Goal: Check status: Check status

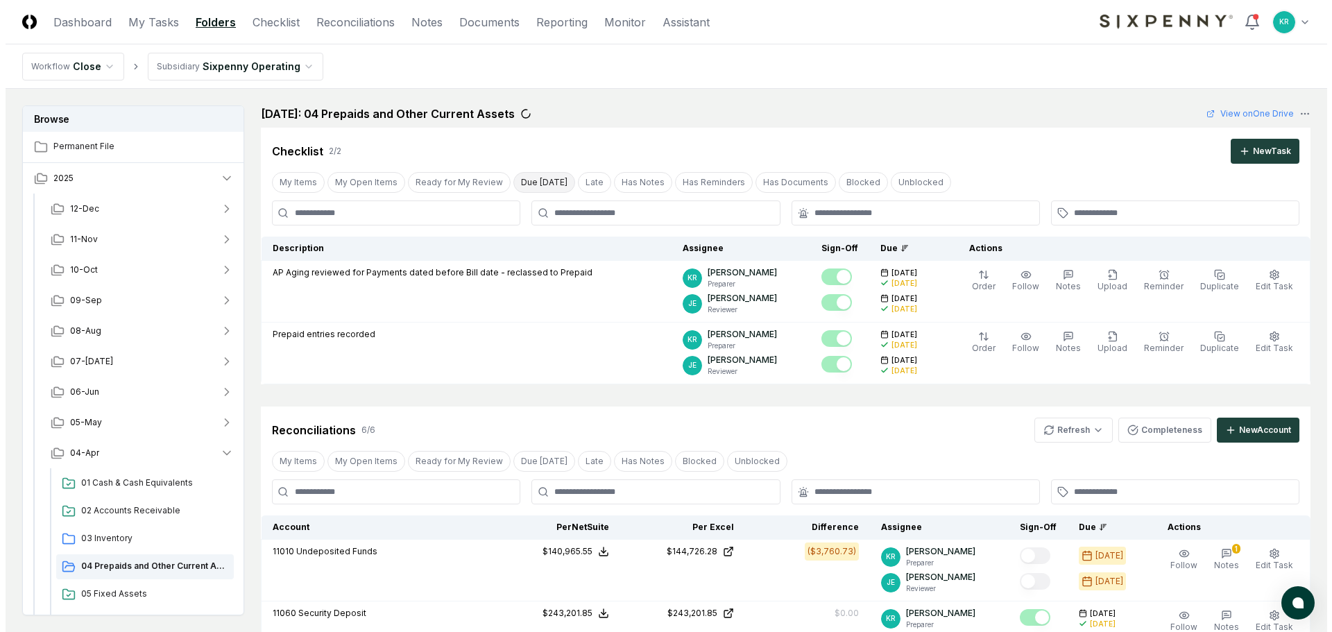
scroll to position [139, 0]
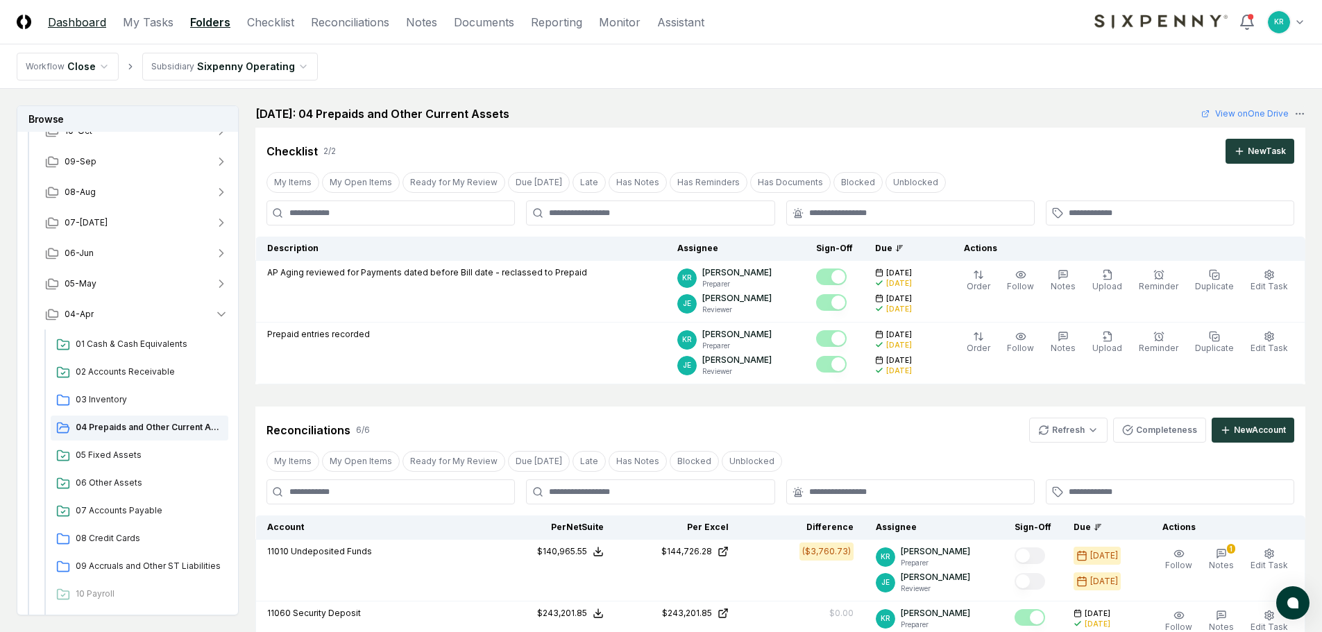
click at [74, 22] on link "Dashboard" at bounding box center [77, 22] width 58 height 17
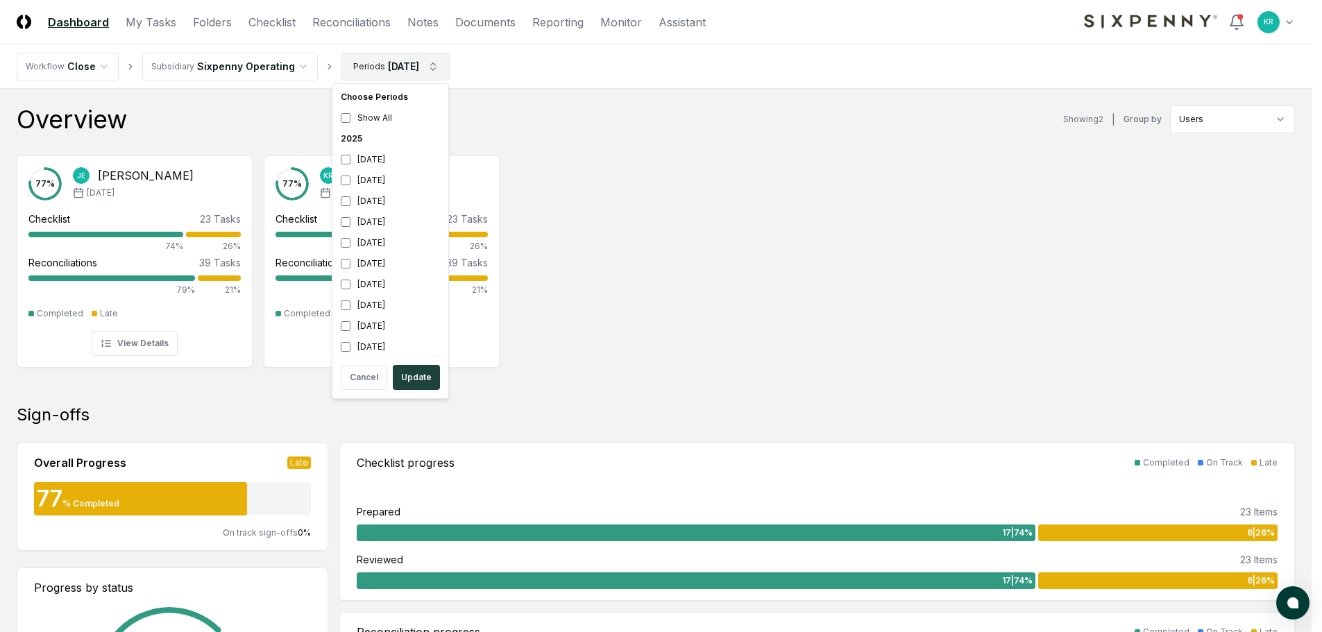
click at [359, 259] on div "[DATE]" at bounding box center [390, 263] width 110 height 21
click at [361, 278] on div "[DATE]" at bounding box center [390, 284] width 110 height 21
click at [419, 375] on button "Update" at bounding box center [416, 377] width 47 height 25
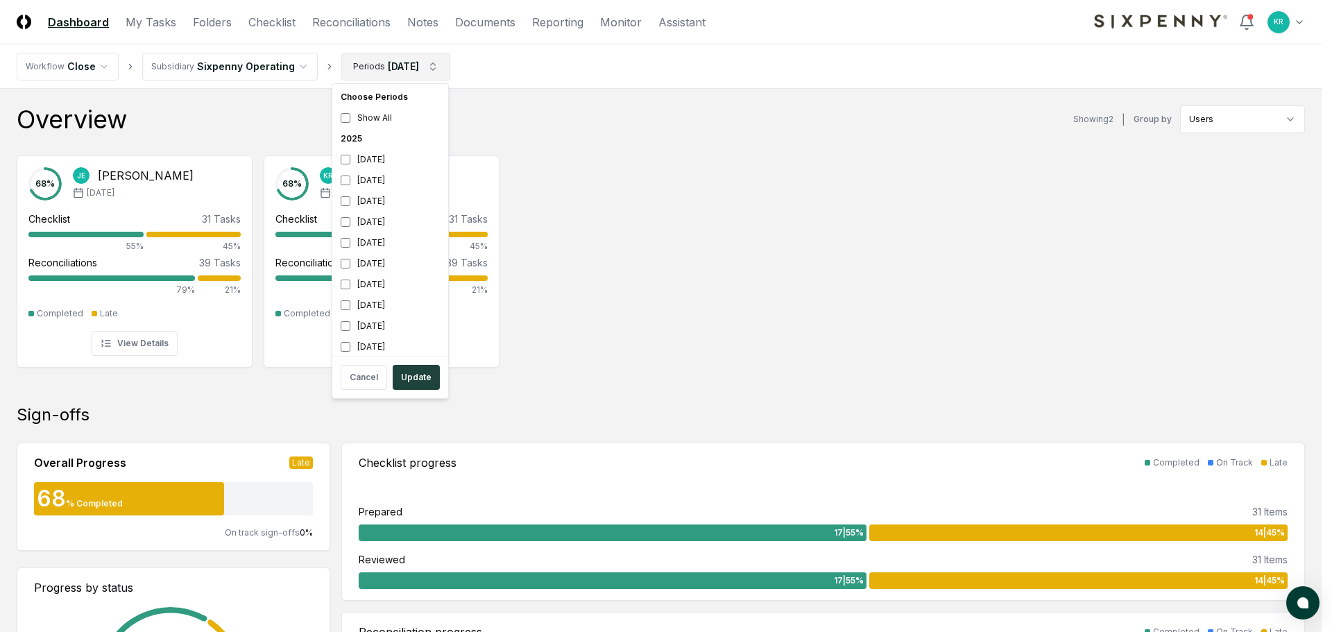
drag, startPoint x: 388, startPoint y: 245, endPoint x: 375, endPoint y: 275, distance: 33.3
click at [388, 245] on div "[DATE]" at bounding box center [390, 242] width 110 height 21
click at [374, 262] on div "[DATE]" at bounding box center [390, 263] width 110 height 21
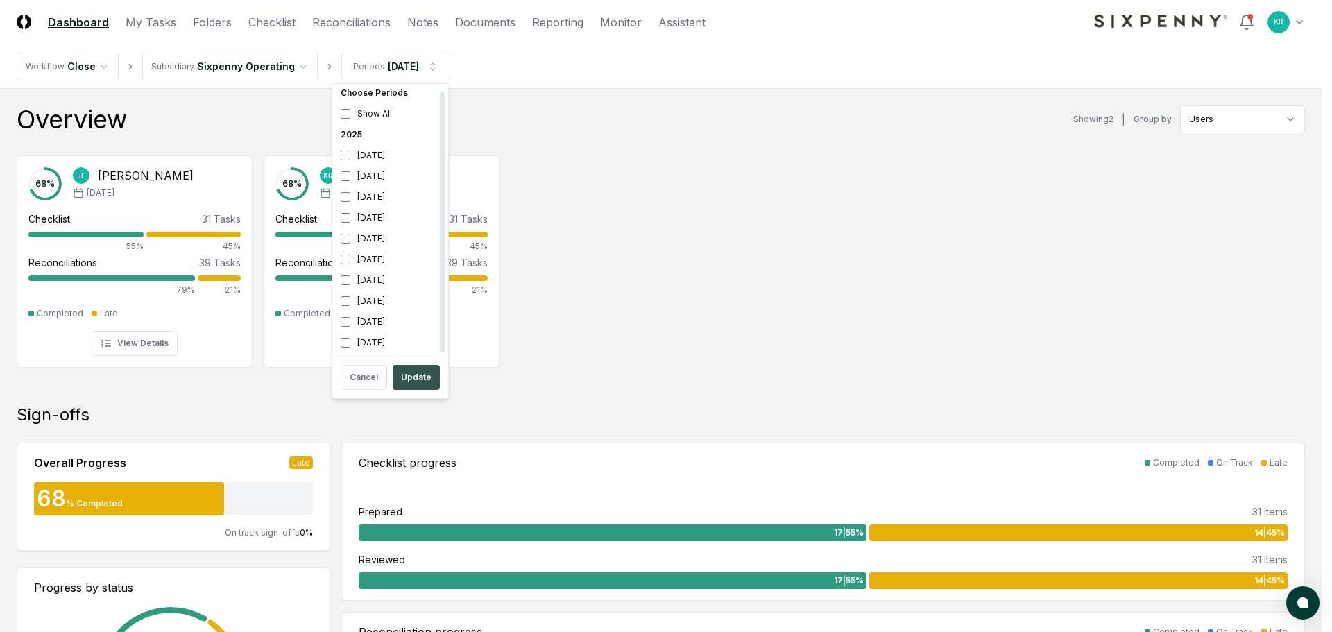
click at [416, 382] on button "Update" at bounding box center [416, 377] width 47 height 25
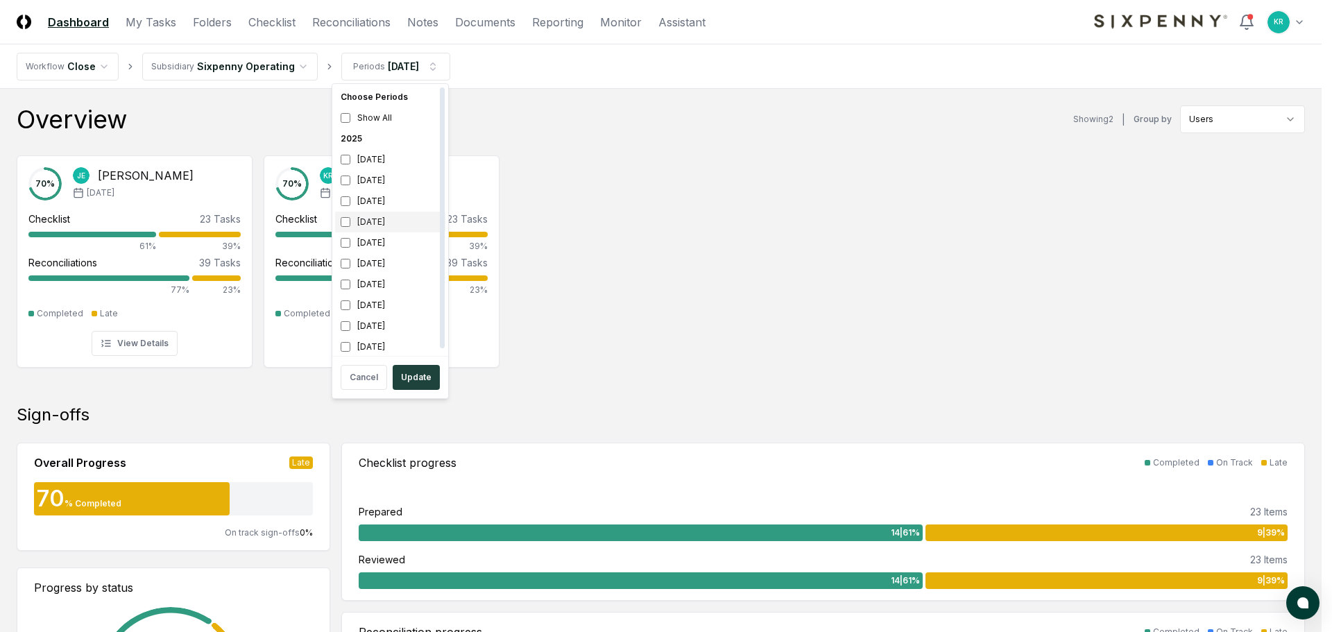
drag, startPoint x: 372, startPoint y: 224, endPoint x: 371, endPoint y: 241, distance: 16.7
click at [372, 225] on div "[DATE]" at bounding box center [390, 222] width 110 height 21
click at [371, 241] on div "[DATE]" at bounding box center [390, 242] width 110 height 21
click at [407, 381] on button "Update" at bounding box center [416, 377] width 47 height 25
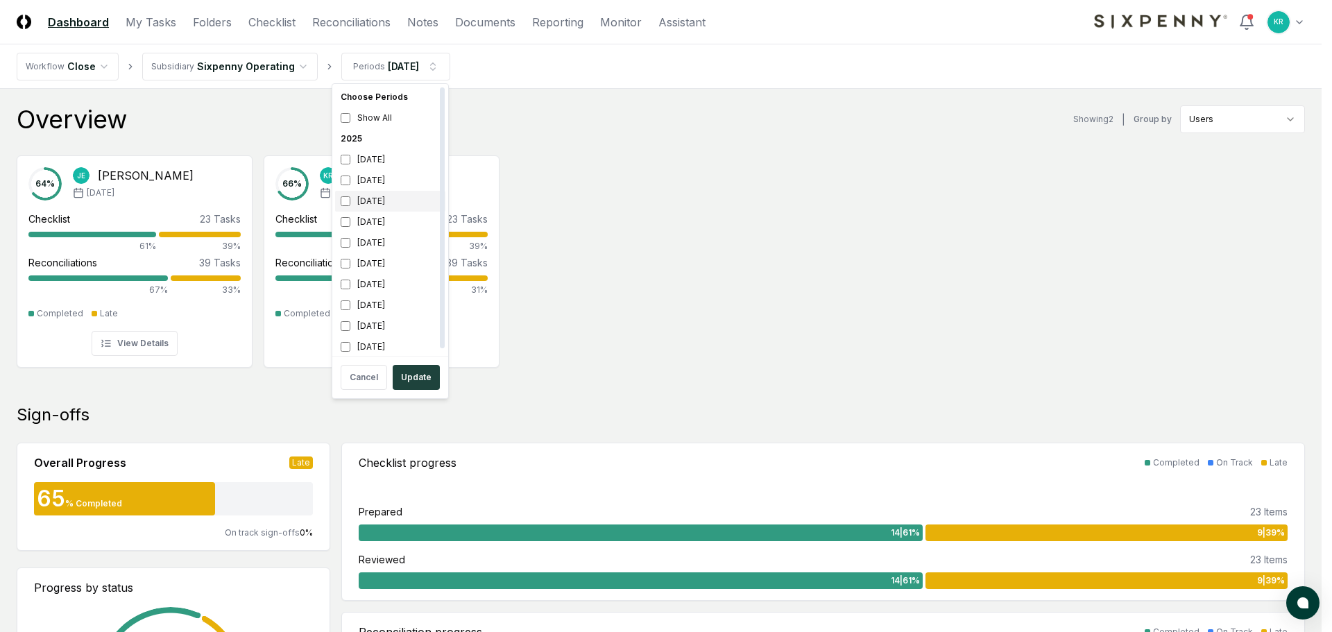
click at [384, 200] on div "[DATE]" at bounding box center [390, 201] width 110 height 21
click at [375, 229] on div "[DATE]" at bounding box center [390, 222] width 110 height 21
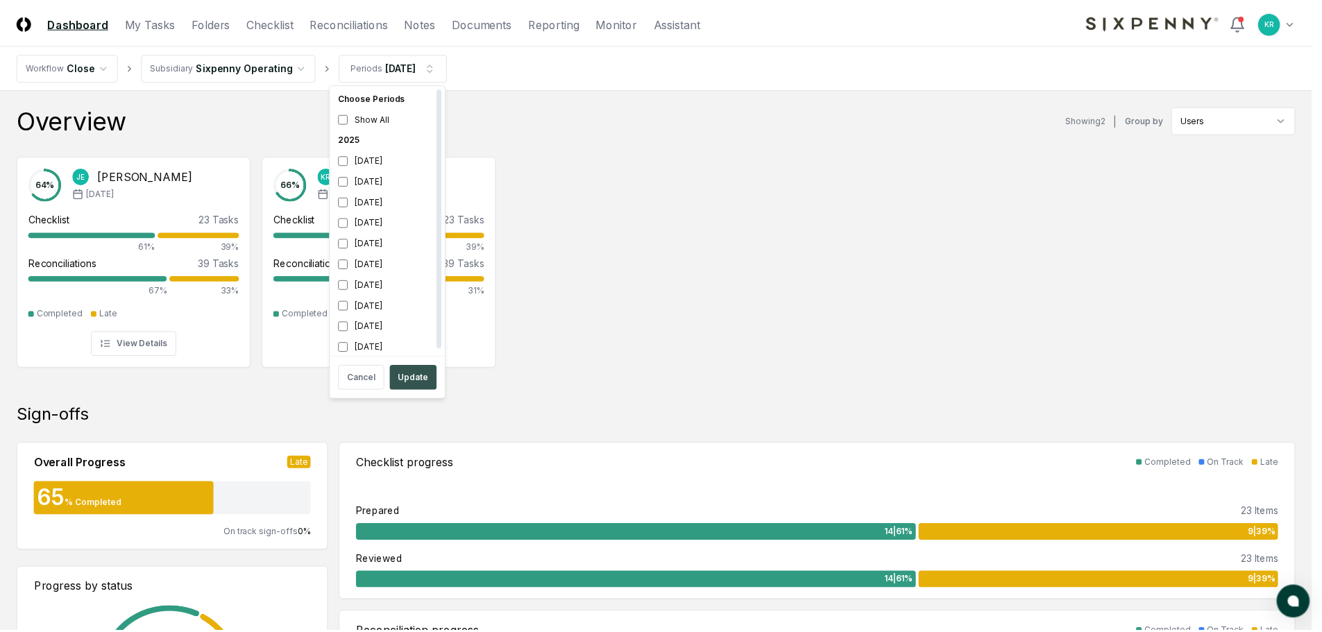
scroll to position [4, 0]
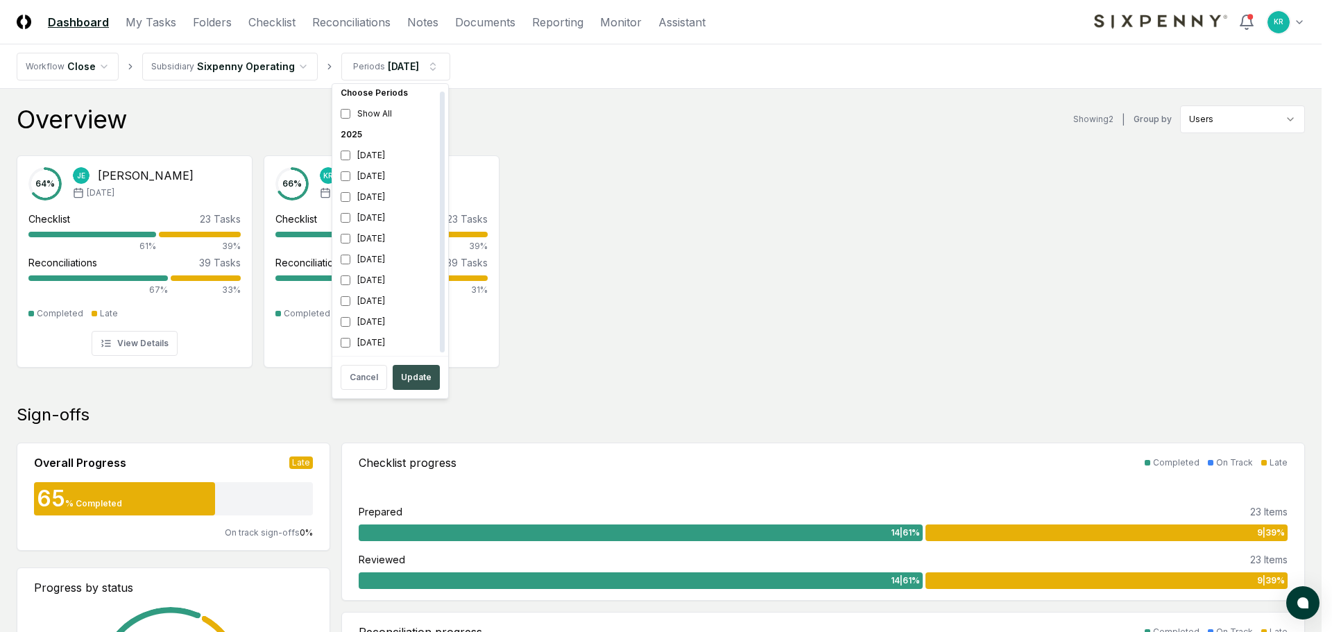
click at [418, 373] on button "Update" at bounding box center [416, 377] width 47 height 25
